Goal: Information Seeking & Learning: Learn about a topic

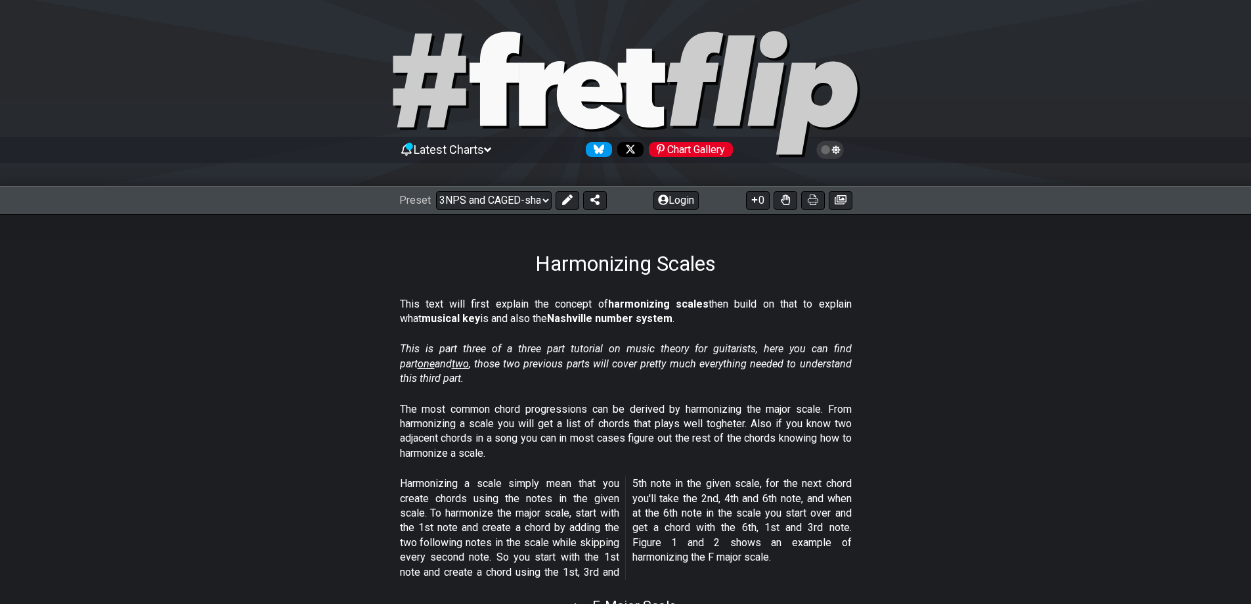
click at [436, 191] on select "Welcome to #fretflip! Initial Preset Custom Preset Minor Pentatonic Major Penta…" at bounding box center [494, 200] width 116 height 18
select select "/3nps-caged-shapes"
select select "A"
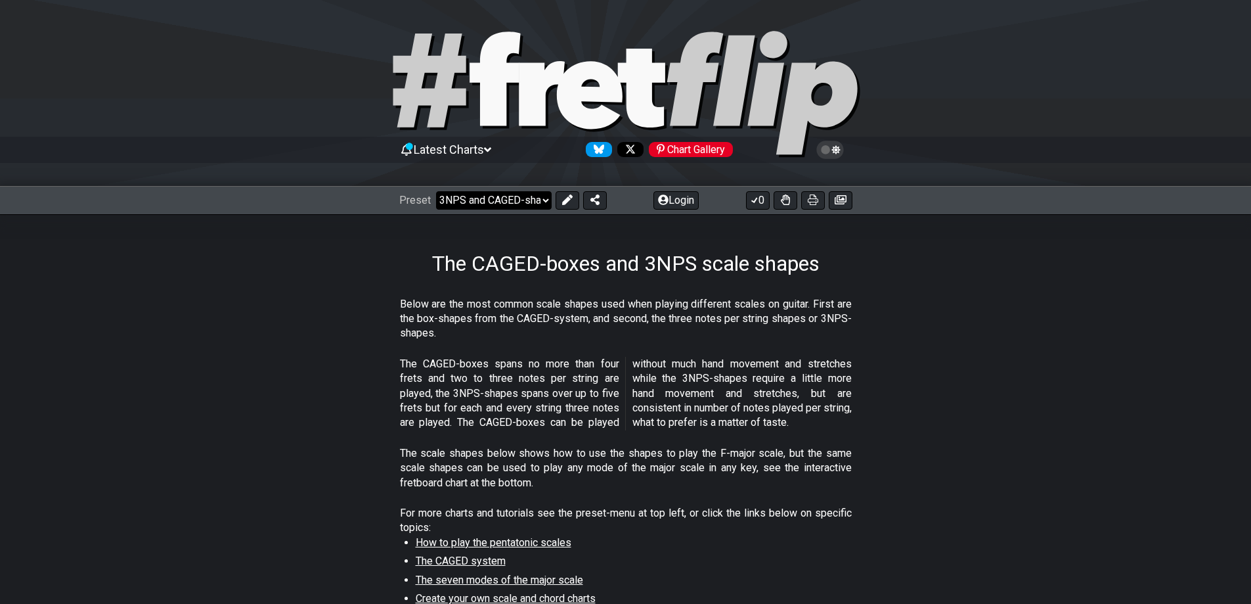
click at [514, 200] on select "Welcome to #fretflip! Initial Preset Custom Preset Minor Pentatonic Major Penta…" at bounding box center [494, 200] width 116 height 18
click at [436, 191] on select "Welcome to #fretflip! Initial Preset Custom Preset Minor Pentatonic Major Penta…" at bounding box center [494, 200] width 116 height 18
select select "/how-to-solo"
select select "C"
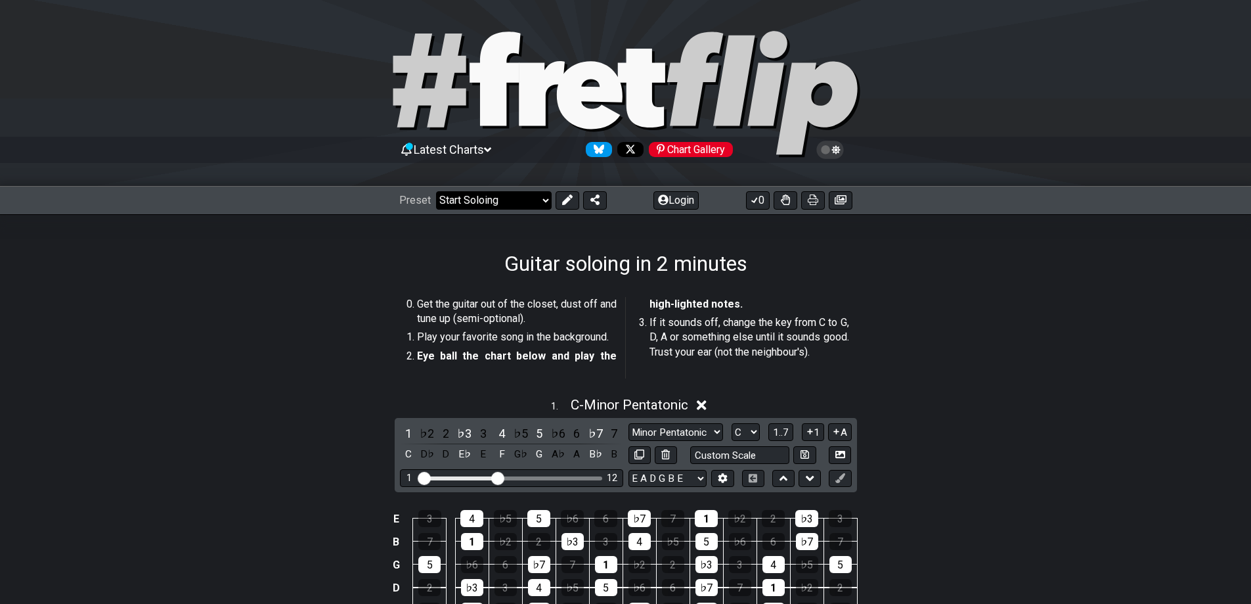
click at [524, 194] on select "Welcome to #fretflip! Initial Preset Custom Preset Minor Pentatonic Major Penta…" at bounding box center [494, 200] width 116 height 18
click at [436, 191] on select "Welcome to #fretflip! Initial Preset Custom Preset Minor Pentatonic Major Penta…" at bounding box center [494, 200] width 116 height 18
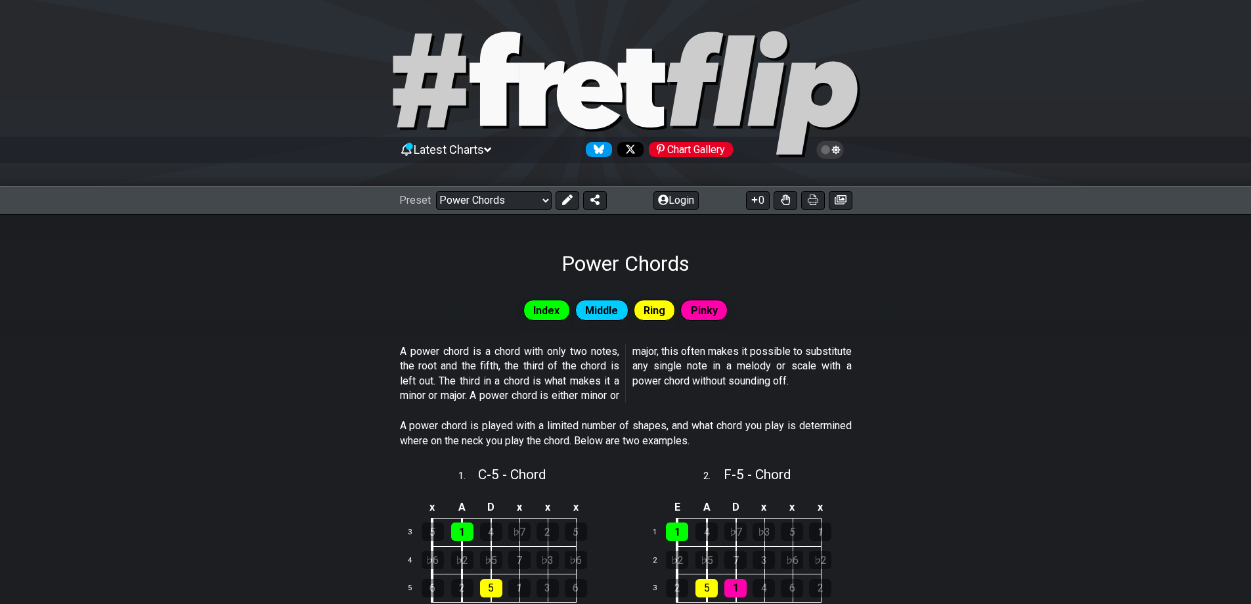
click at [464, 147] on span "Latest Charts" at bounding box center [449, 150] width 70 height 14
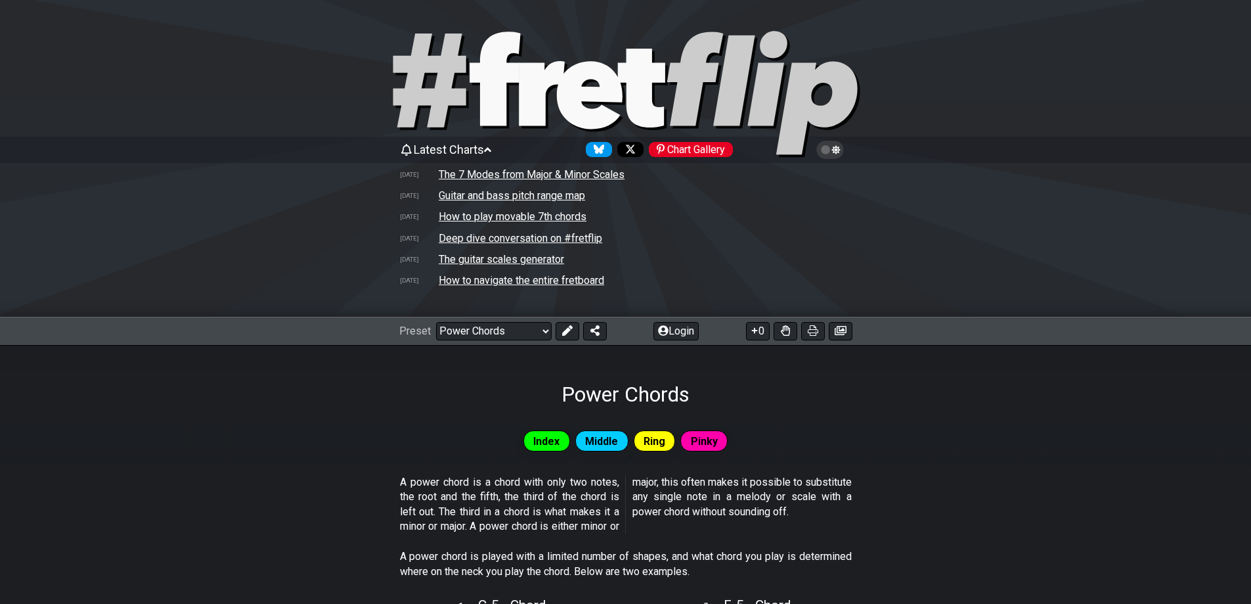
click at [542, 197] on td "Guitar and bass pitch range map" at bounding box center [512, 196] width 148 height 14
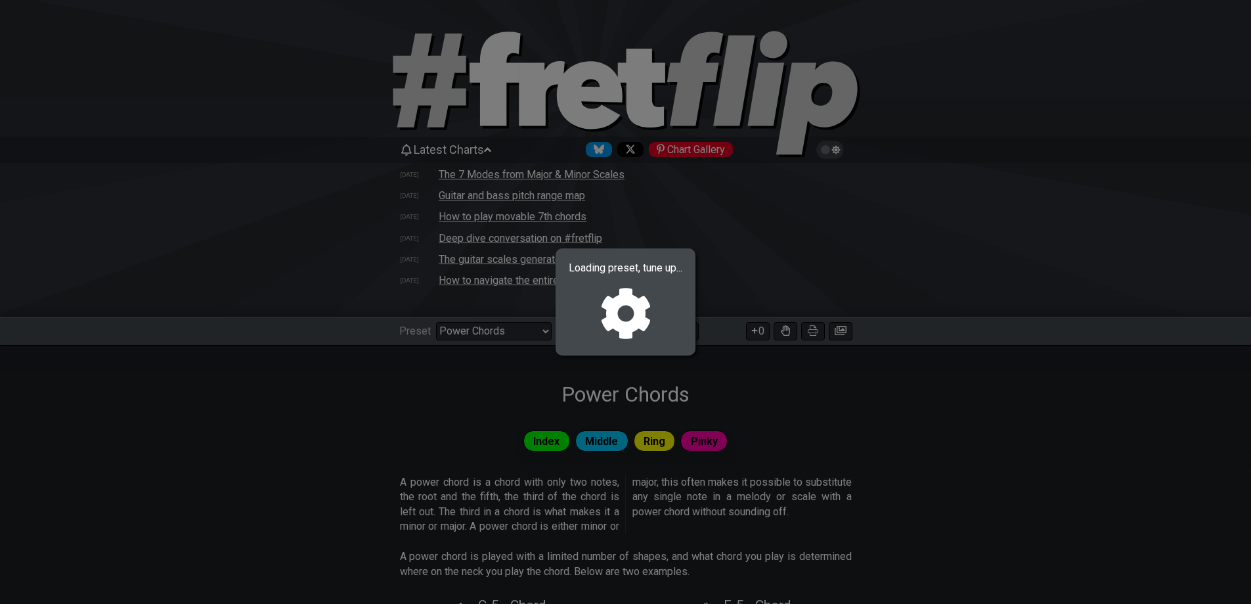
select select "/welcome"
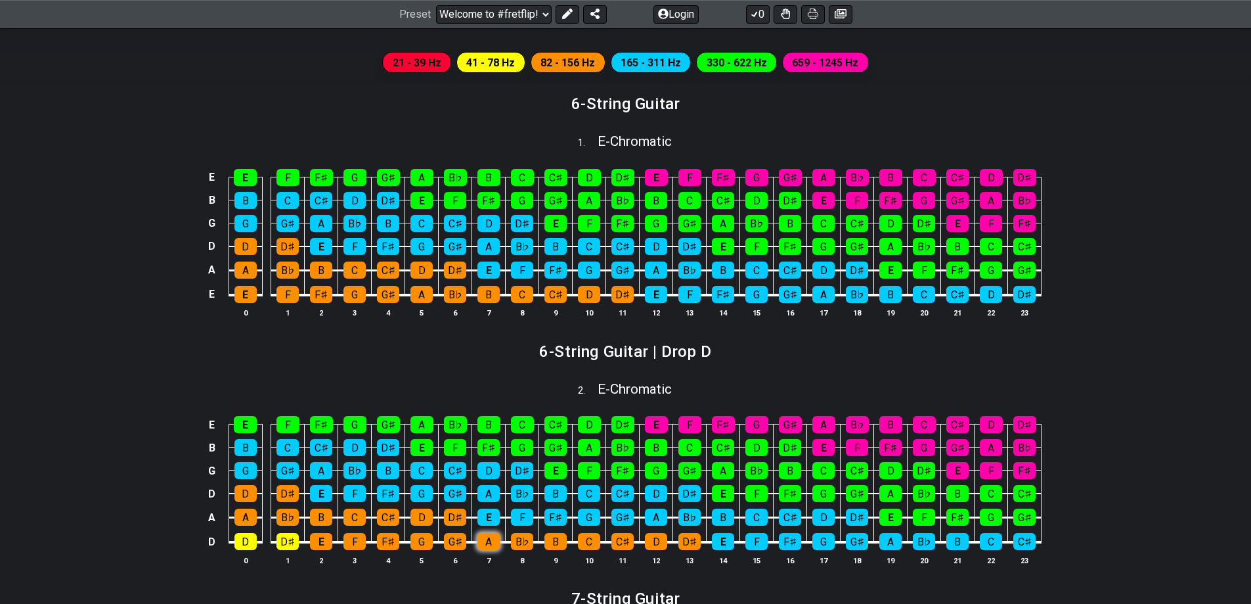
scroll to position [131, 0]
